Goal: Transaction & Acquisition: Subscribe to service/newsletter

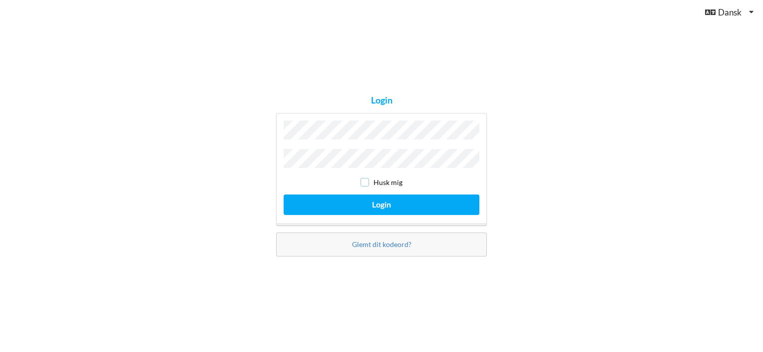
click at [364, 181] on input "checkbox" at bounding box center [365, 182] width 8 height 8
checkbox input "true"
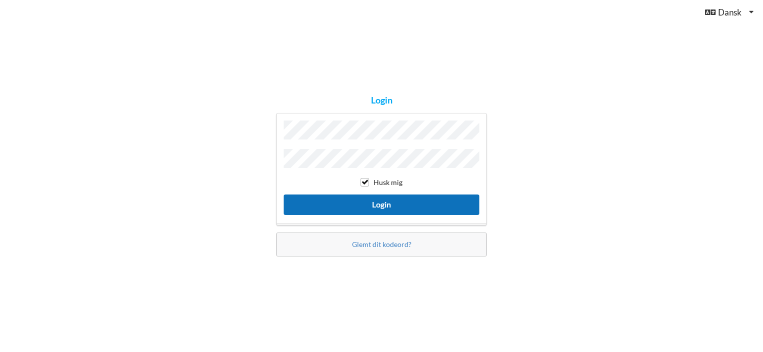
click at [361, 203] on button "Login" at bounding box center [382, 204] width 196 height 20
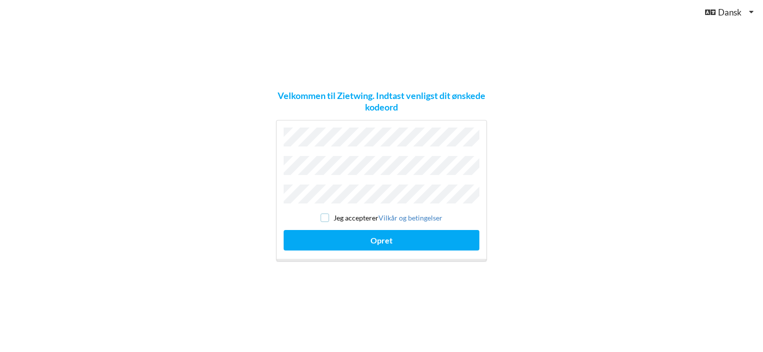
click at [329, 213] on input "checkbox" at bounding box center [325, 217] width 8 height 8
checkbox input "true"
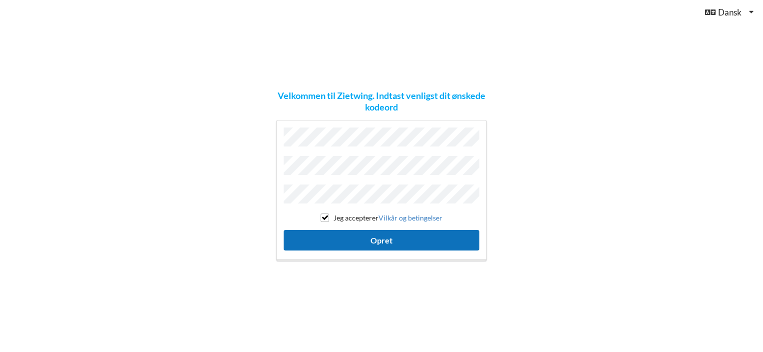
click at [332, 231] on button "Opret" at bounding box center [382, 240] width 196 height 20
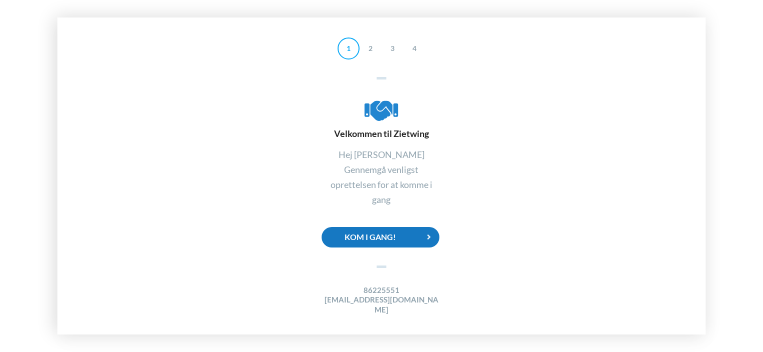
click at [386, 242] on div "Kom i gang!" at bounding box center [381, 237] width 118 height 20
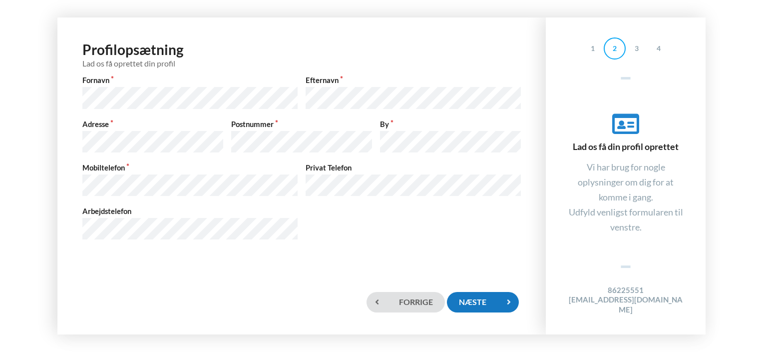
click at [471, 302] on div "Næste" at bounding box center [483, 302] width 72 height 20
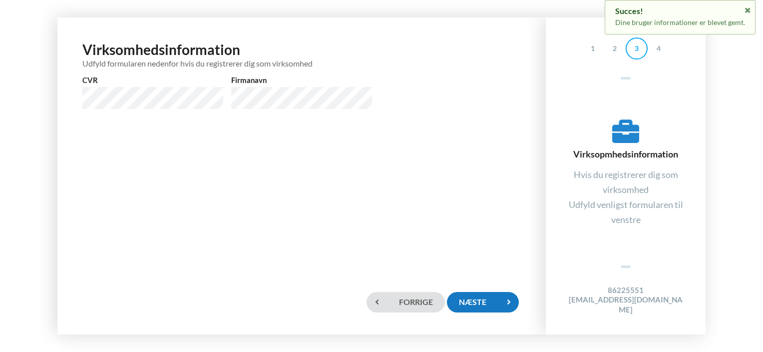
click at [488, 296] on div "Næste" at bounding box center [483, 302] width 72 height 20
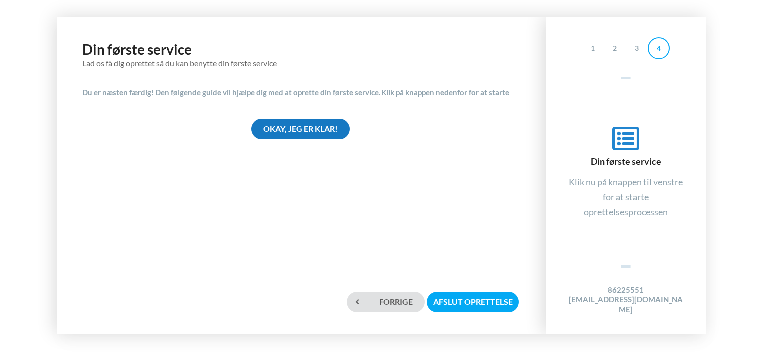
click at [326, 129] on div "Okay, jeg er klar!" at bounding box center [300, 129] width 98 height 20
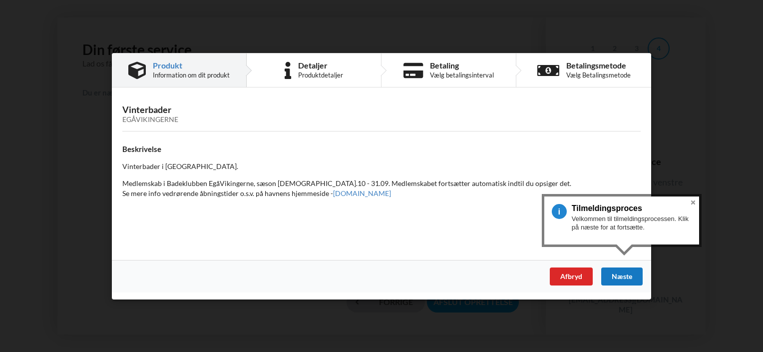
click at [625, 275] on div "Næste" at bounding box center [622, 276] width 41 height 18
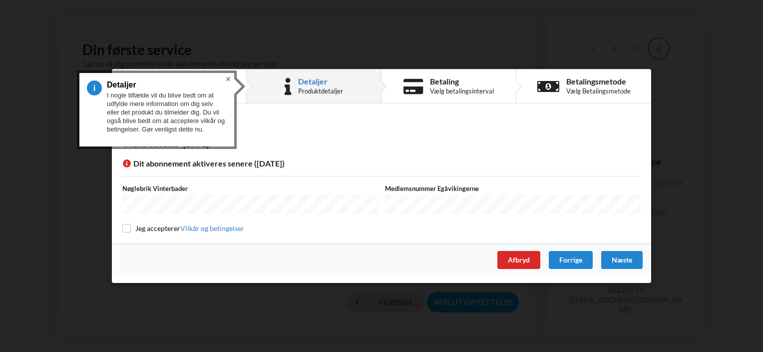
click at [129, 225] on input "checkbox" at bounding box center [126, 228] width 8 height 8
checkbox input "true"
click at [227, 80] on button "Close" at bounding box center [228, 79] width 12 height 12
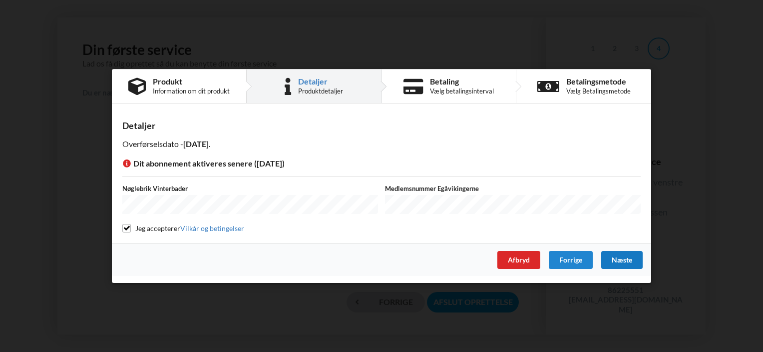
click at [612, 257] on div "Næste" at bounding box center [622, 260] width 41 height 18
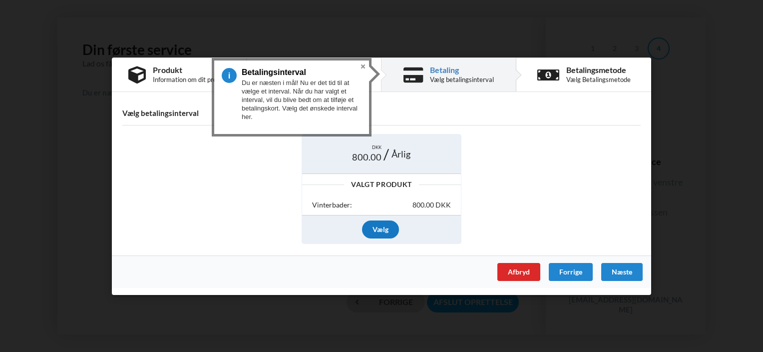
click at [392, 234] on div "Vælg" at bounding box center [380, 229] width 37 height 18
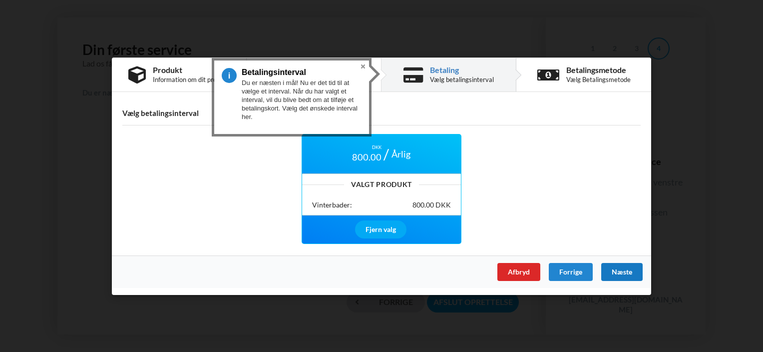
click at [619, 269] on div "Næste" at bounding box center [622, 271] width 41 height 18
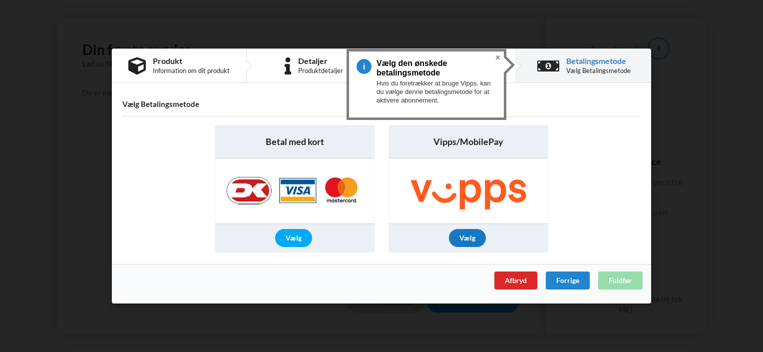
click at [467, 233] on div "Vælg" at bounding box center [467, 238] width 37 height 18
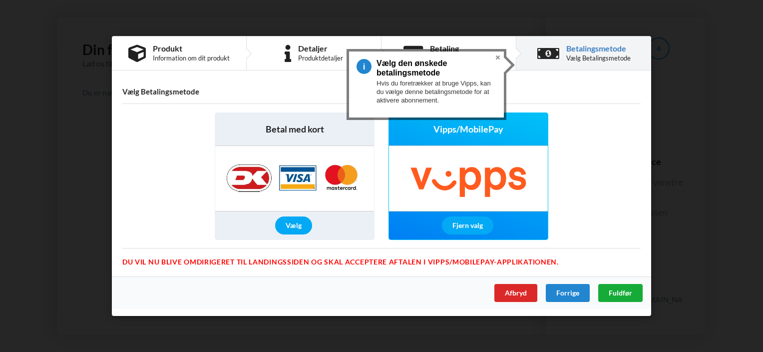
click at [618, 299] on div "Fuldfør" at bounding box center [621, 293] width 44 height 18
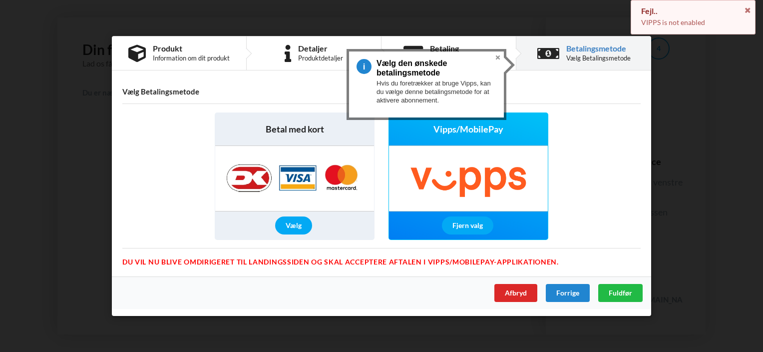
click at [610, 216] on div "Betal med kort Vælg Vipps/MobilePay Fjern valg" at bounding box center [381, 175] width 533 height 141
click at [307, 223] on div "Vælg" at bounding box center [293, 225] width 37 height 18
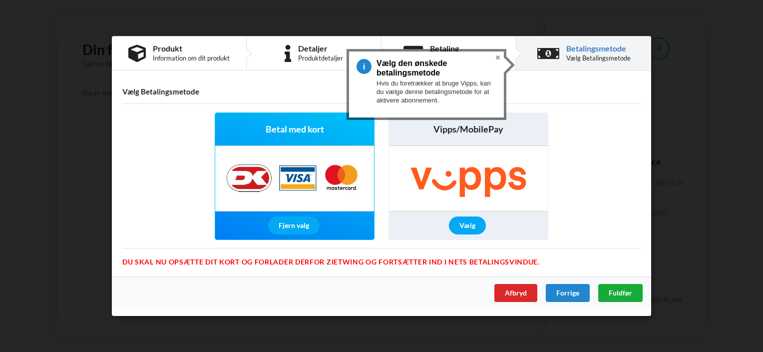
click at [621, 293] on span "Fuldfør" at bounding box center [620, 292] width 23 height 8
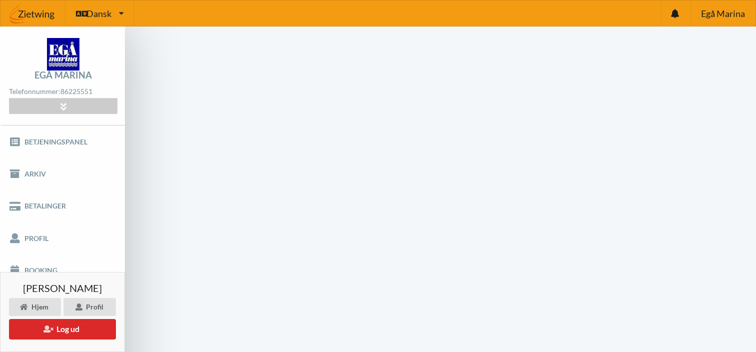
scroll to position [0, 0]
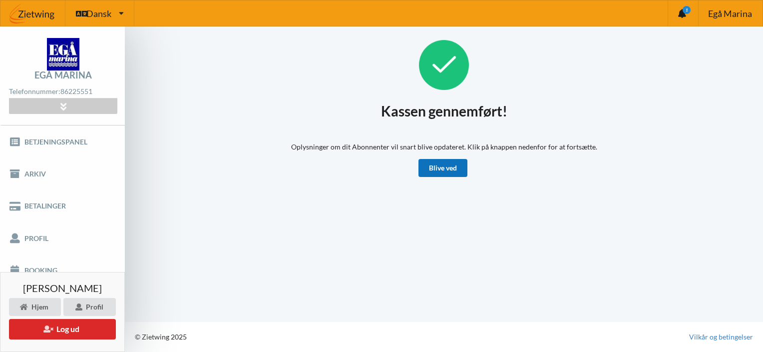
click at [438, 164] on link "Blive ved" at bounding box center [443, 168] width 49 height 18
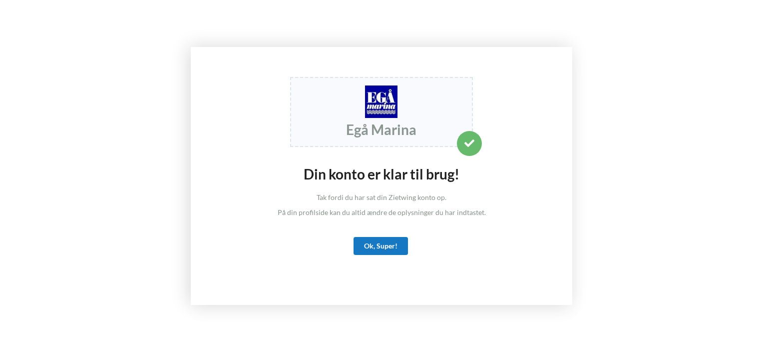
click at [369, 241] on div "Ok, Super!" at bounding box center [381, 246] width 54 height 18
